Goal: Task Accomplishment & Management: Use online tool/utility

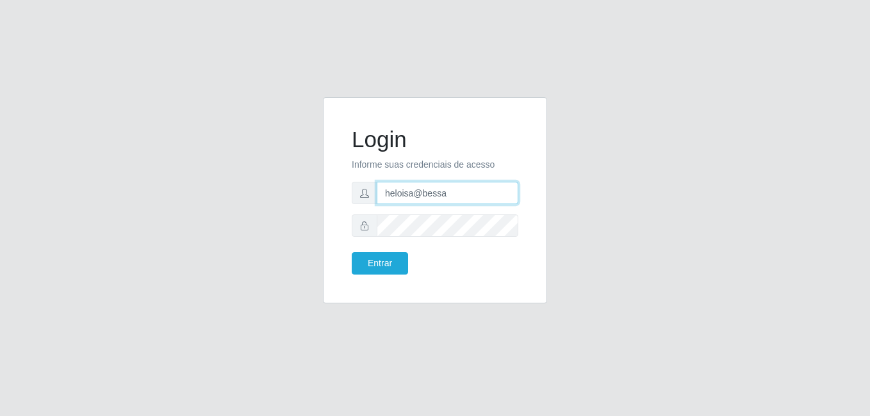
click at [411, 195] on input "heloisa@bessa" at bounding box center [448, 193] width 142 height 22
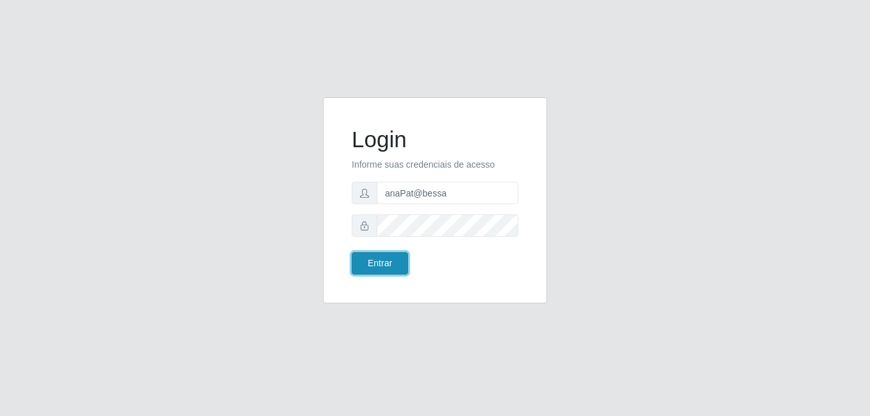
click at [393, 260] on button "Entrar" at bounding box center [380, 263] width 56 height 22
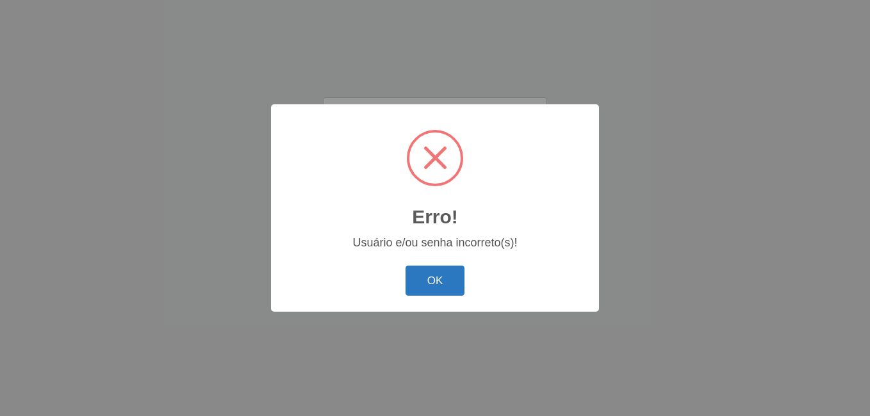
click at [412, 278] on button "OK" at bounding box center [435, 281] width 60 height 30
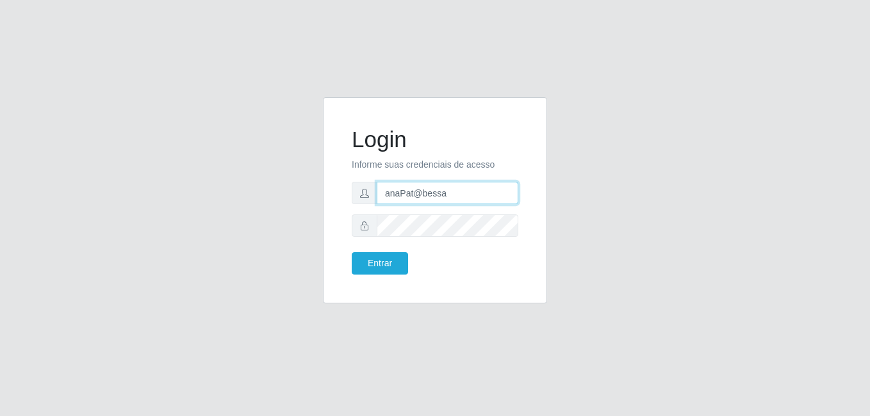
click at [448, 192] on input "anaPat@bessa" at bounding box center [448, 193] width 142 height 22
type input "anaPat@B9"
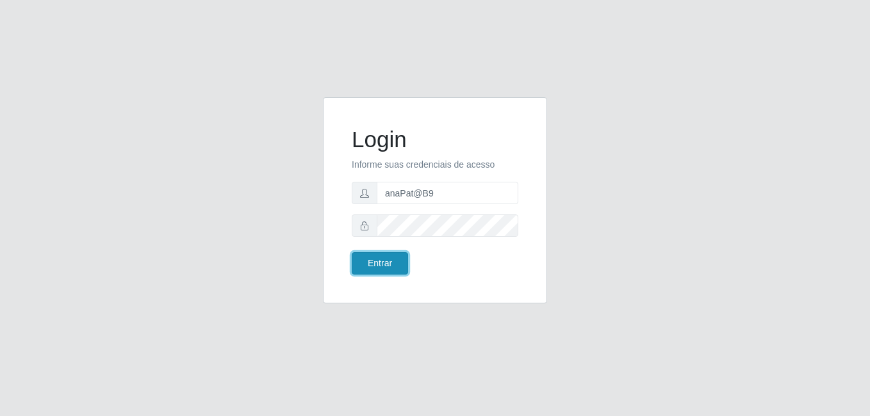
click at [382, 263] on button "Entrar" at bounding box center [380, 263] width 56 height 22
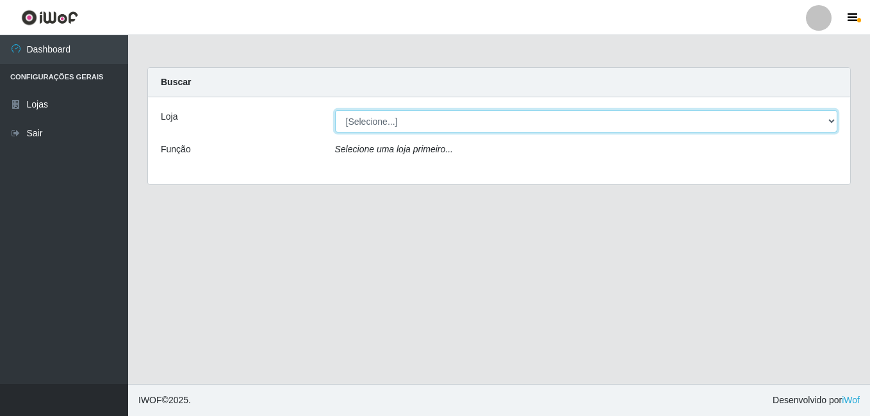
click at [830, 117] on select "[Selecione...] Bemais Supermercados - B9 Bessa" at bounding box center [586, 121] width 503 height 22
select select "410"
click at [335, 110] on select "[Selecione...] Bemais Supermercados - B9 Bessa" at bounding box center [586, 121] width 503 height 22
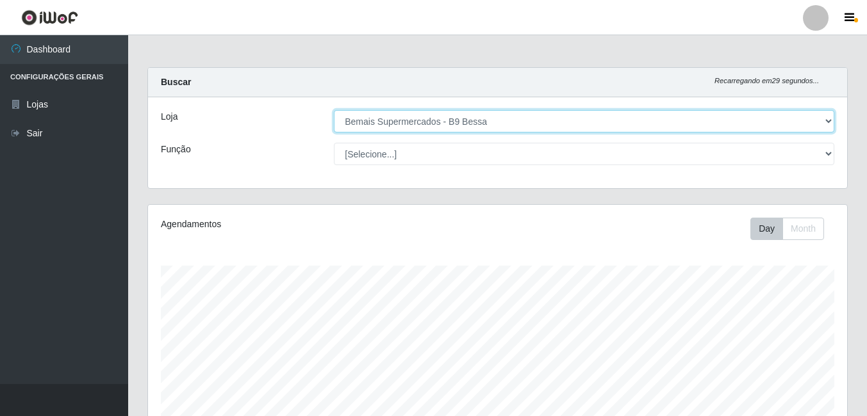
scroll to position [266, 699]
